Goal: Find specific page/section: Find specific page/section

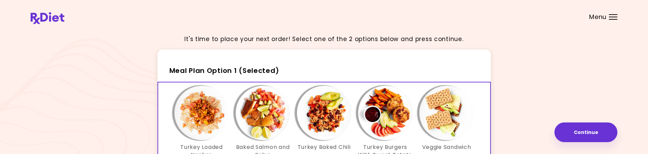
click at [57, 18] on img at bounding box center [48, 18] width 34 height 12
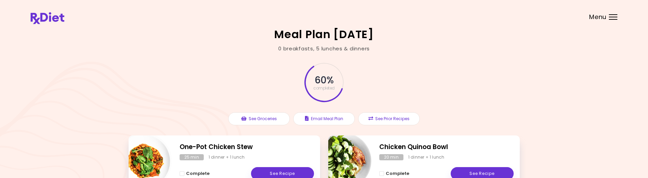
click at [85, 100] on div "Meal Plan 10/19/2023 0 breakfasts , 5 lunches & dinners 60 % completed See Groc…" at bounding box center [324, 171] width 648 height 342
